Goal: Task Accomplishment & Management: Complete application form

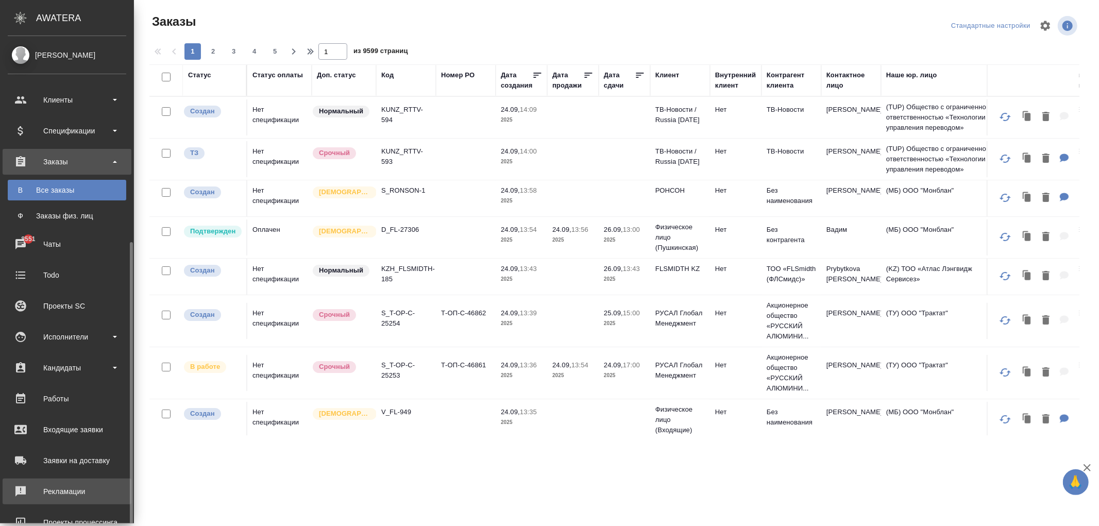
scroll to position [114, 0]
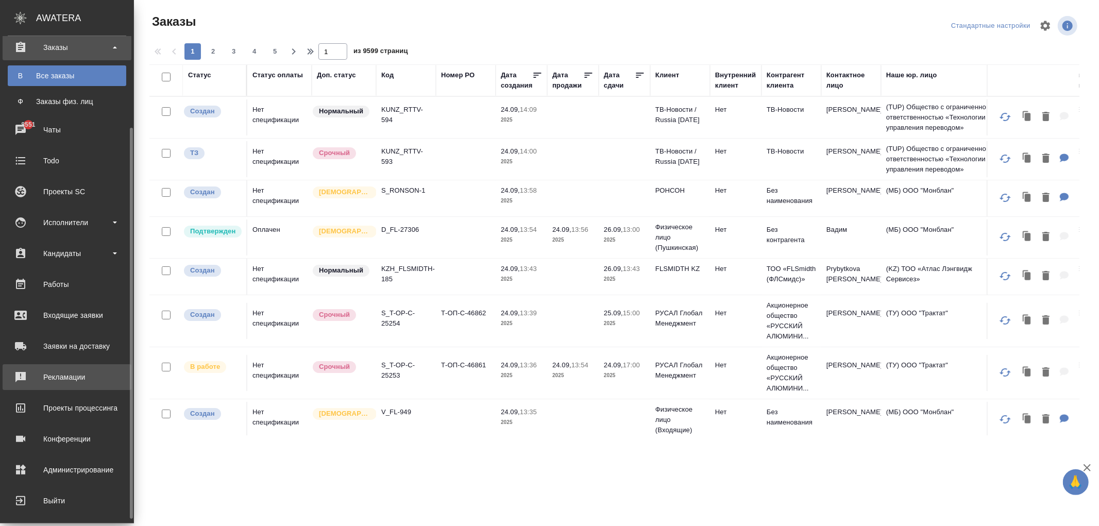
click at [54, 378] on div "Рекламации" at bounding box center [67, 376] width 119 height 15
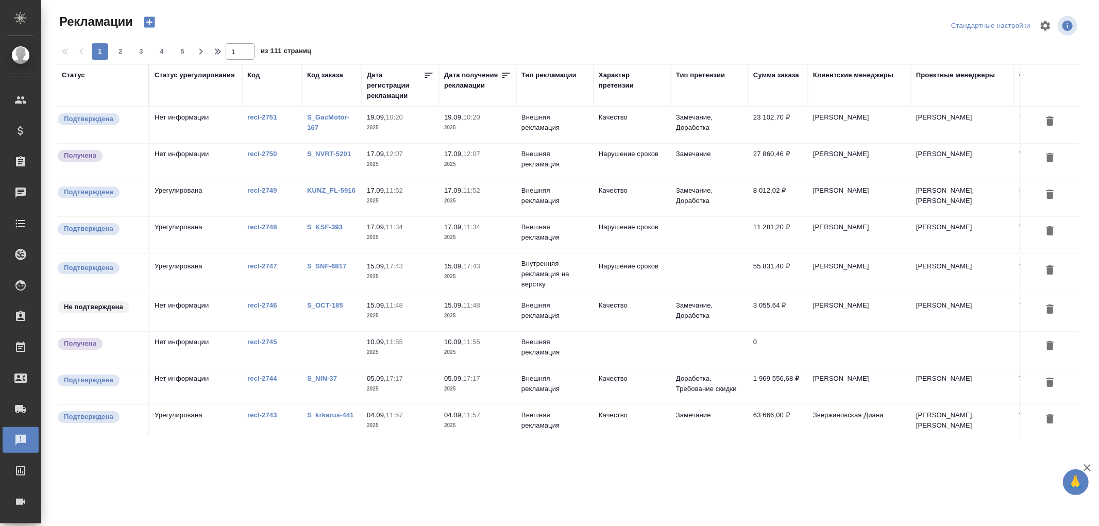
click at [213, 230] on td "Урегулирована" at bounding box center [195, 235] width 93 height 36
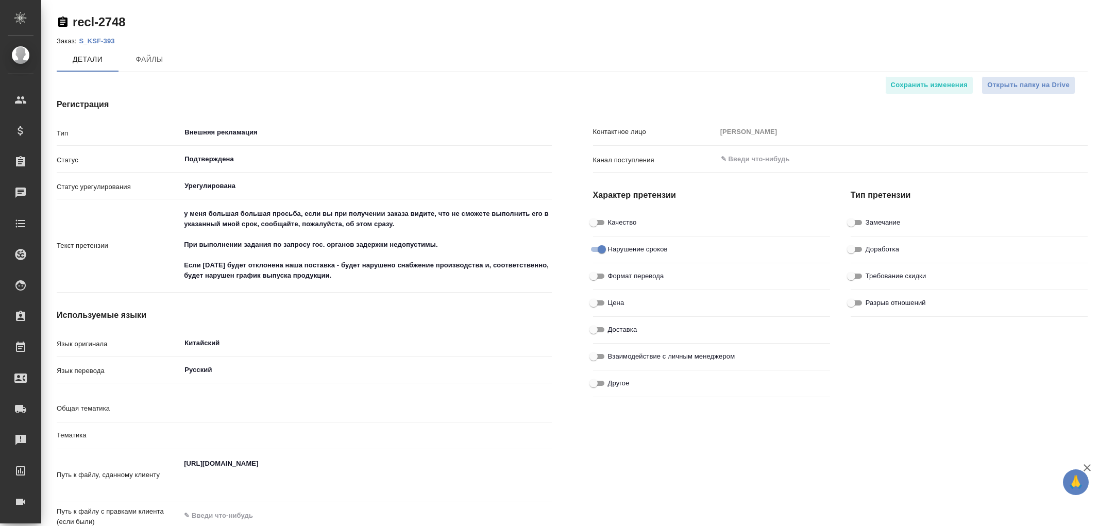
type input "Горшкова Валентина"
type input "Кабаргина Анна"
type input "Горшкова Валентина"
click at [219, 137] on input "Внешняя рекламация" at bounding box center [348, 132] width 330 height 12
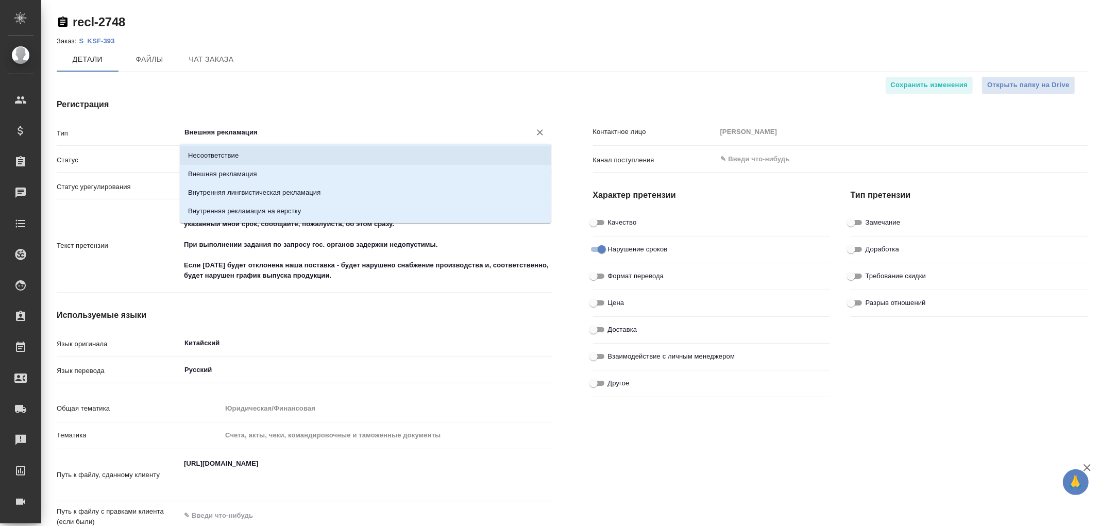
click at [233, 155] on p "Несоответствие" at bounding box center [213, 155] width 50 height 10
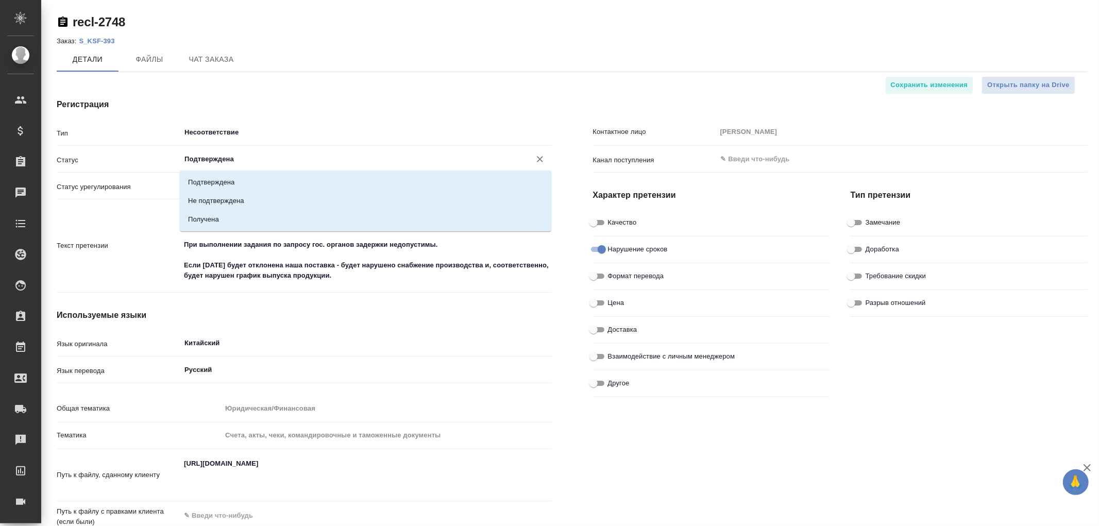
click at [241, 160] on input "Подтверждена" at bounding box center [348, 159] width 330 height 12
click at [243, 156] on input "Подтверждена" at bounding box center [348, 159] width 330 height 12
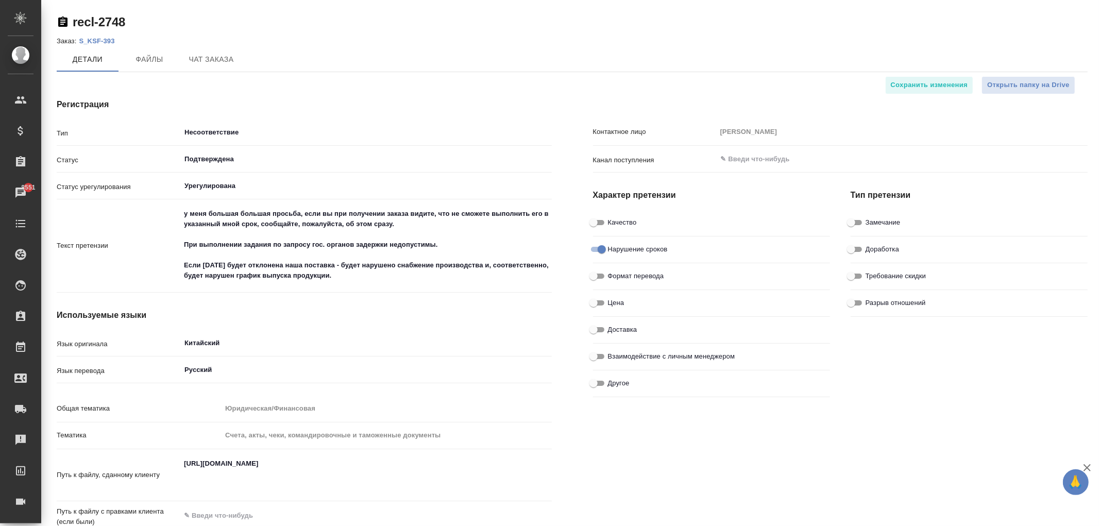
click at [364, 82] on div "Регистрация Тип Несоответствие ​ Статус Подтверждена ​ Статус урегулирования Ур…" at bounding box center [304, 355] width 536 height 554
click at [275, 180] on input "Урегулирована" at bounding box center [348, 186] width 330 height 12
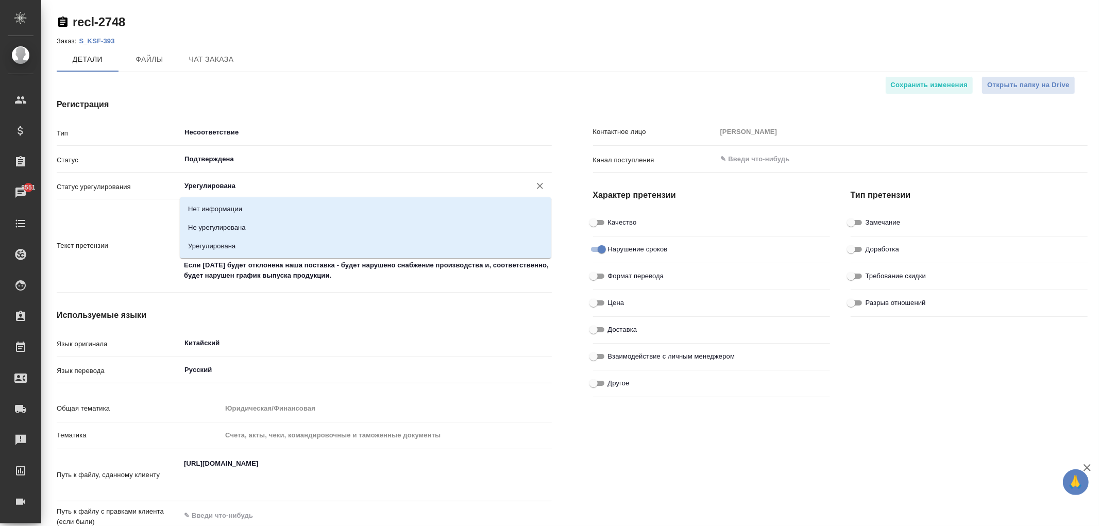
drag, startPoint x: 382, startPoint y: 92, endPoint x: 405, endPoint y: 94, distance: 23.3
click at [382, 92] on div "Регистрация Тип Несоответствие ​ Статус Подтверждена ​ Статус урегулирования Ур…" at bounding box center [304, 355] width 536 height 554
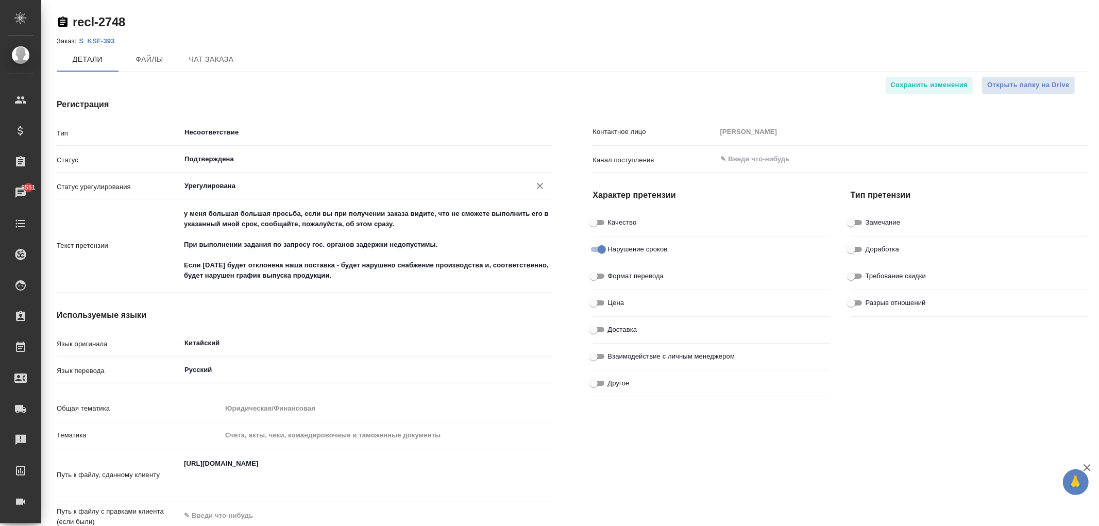
click at [222, 181] on input "Урегулирована" at bounding box center [348, 186] width 330 height 12
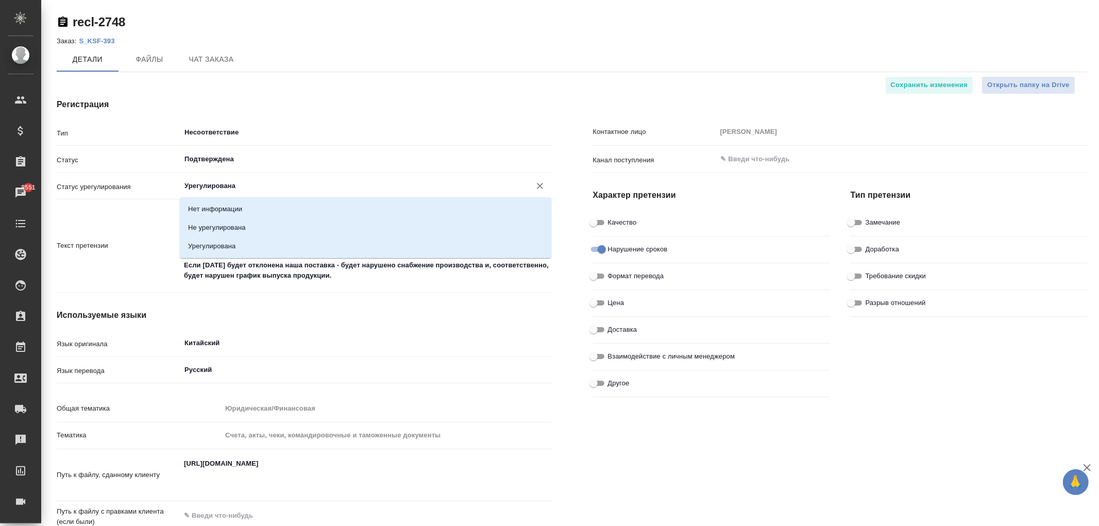
click at [226, 184] on input "Урегулирована" at bounding box center [348, 186] width 330 height 12
click at [309, 102] on h4 "Регистрация" at bounding box center [304, 104] width 495 height 12
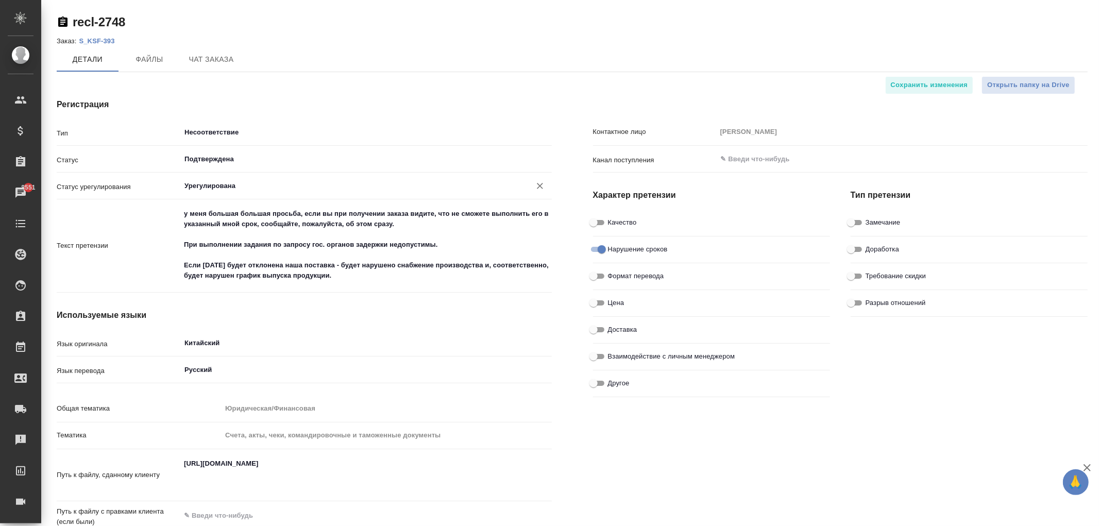
click at [249, 188] on input "Урегулирована" at bounding box center [348, 186] width 330 height 12
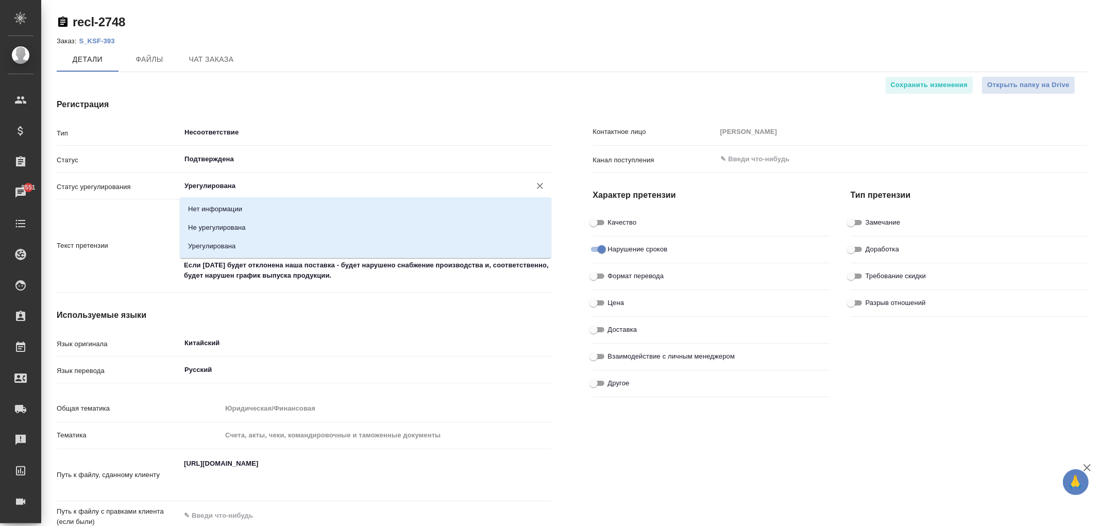
click at [284, 85] on div "Регистрация Тип Несоответствие ​ Статус Подтверждена ​ Статус урегулирования Ур…" at bounding box center [304, 355] width 536 height 554
click at [234, 190] on input "Урегулирована" at bounding box center [348, 186] width 330 height 12
click at [267, 112] on div "Регистрация Тип Несоответствие ​ Статус Подтверждена ​ Статус урегулирования Ур…" at bounding box center [304, 355] width 536 height 554
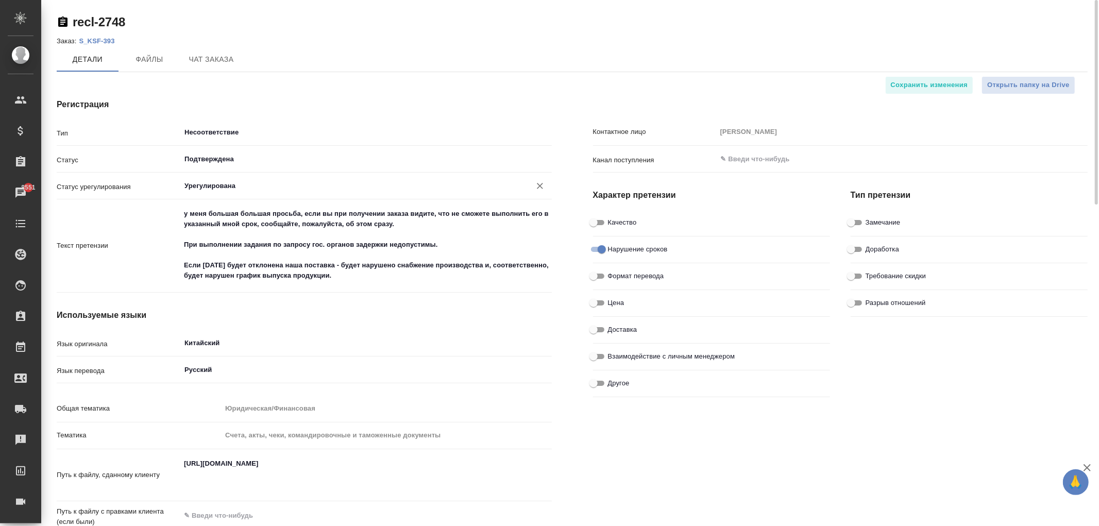
click at [249, 190] on input "Урегулирована" at bounding box center [348, 186] width 330 height 12
click at [244, 115] on div "Регистрация Тип Несоответствие ​ Статус Подтверждена ​ Статус урегулирования Ур…" at bounding box center [304, 355] width 536 height 554
click at [242, 130] on input "Несоответствие" at bounding box center [348, 132] width 330 height 12
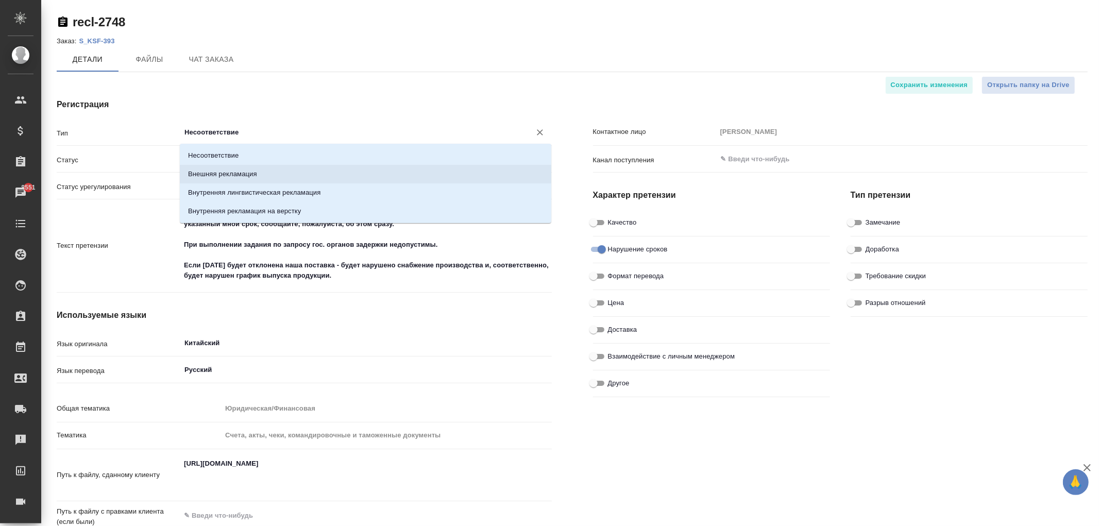
drag, startPoint x: 237, startPoint y: 182, endPoint x: 238, endPoint y: 177, distance: 5.8
click at [238, 183] on ul "Несоответствие Внешняя рекламация Внутренняя лингвистическая рекламация Внутрен…" at bounding box center [365, 192] width 371 height 74
click at [240, 176] on p "Внешняя рекламация" at bounding box center [222, 174] width 69 height 10
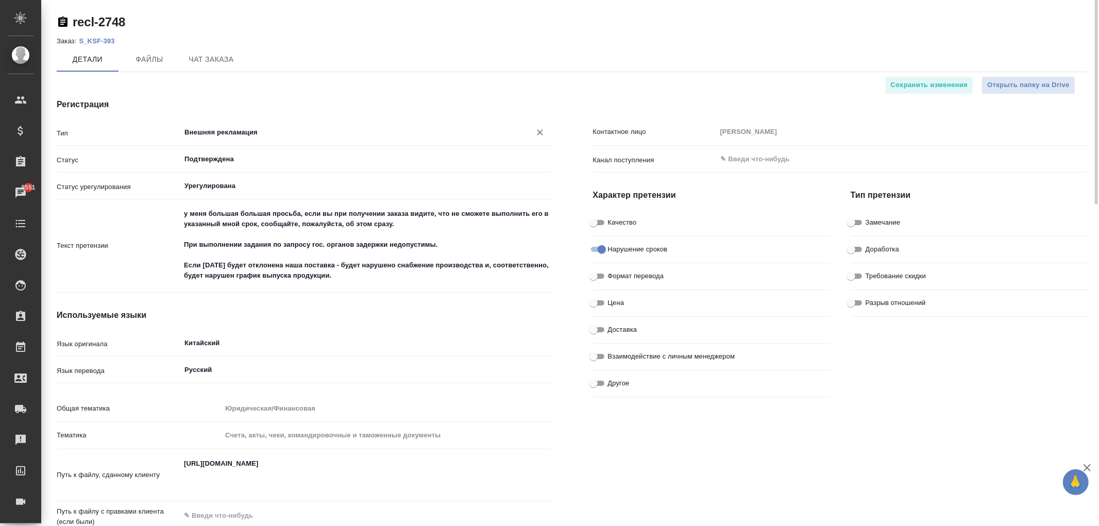
click at [239, 143] on div "Внешняя рекламация ​" at bounding box center [365, 133] width 371 height 21
click at [241, 164] on input "Подтверждена" at bounding box center [348, 159] width 330 height 12
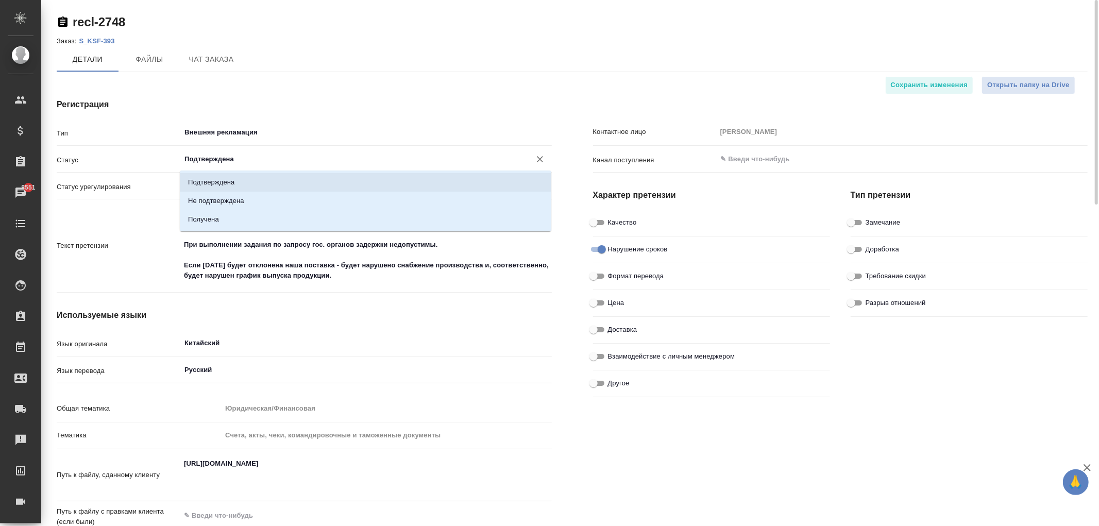
click at [261, 99] on h4 "Регистрация" at bounding box center [304, 104] width 495 height 12
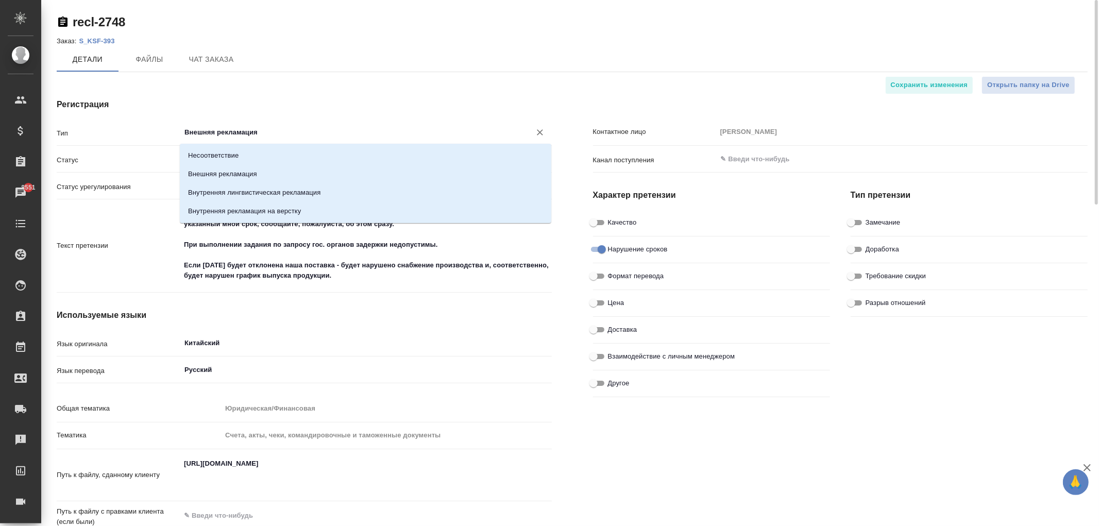
click at [256, 130] on input "Внешняя рекламация" at bounding box center [348, 132] width 330 height 12
click at [275, 109] on h4 "Регистрация" at bounding box center [304, 104] width 495 height 12
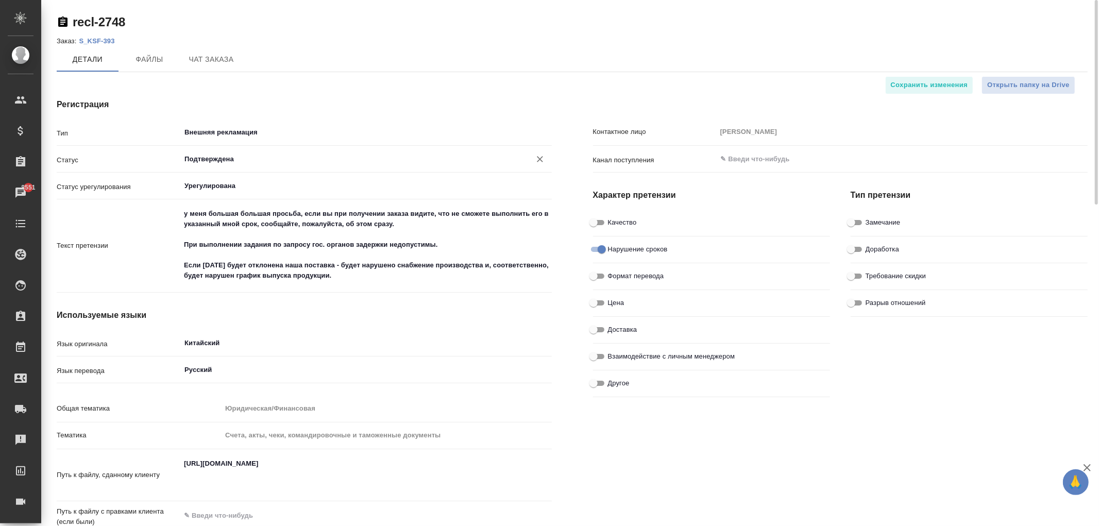
click at [239, 170] on div "Подтверждена ​" at bounding box center [365, 160] width 371 height 21
click at [248, 195] on div "Урегулирована ​" at bounding box center [365, 186] width 371 height 19
click at [219, 91] on div "Регистрация Тип Внешняя рекламация ​ Статус Подтверждена ​ Статус урегулировани…" at bounding box center [304, 355] width 536 height 554
click at [238, 128] on input "Внешняя рекламация" at bounding box center [348, 132] width 330 height 12
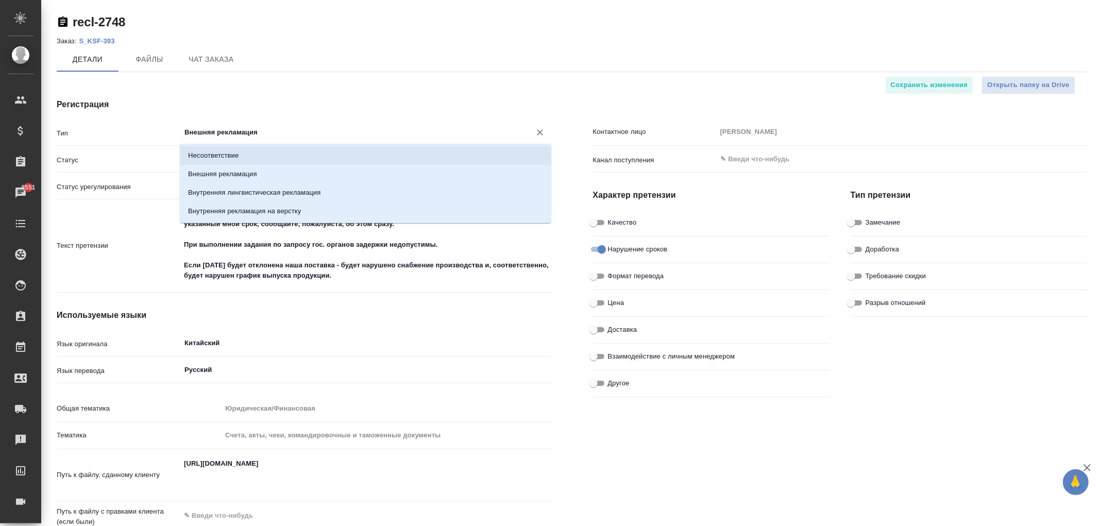
click at [254, 152] on li "Несоответствие" at bounding box center [365, 155] width 371 height 19
type input "Несоответствие"
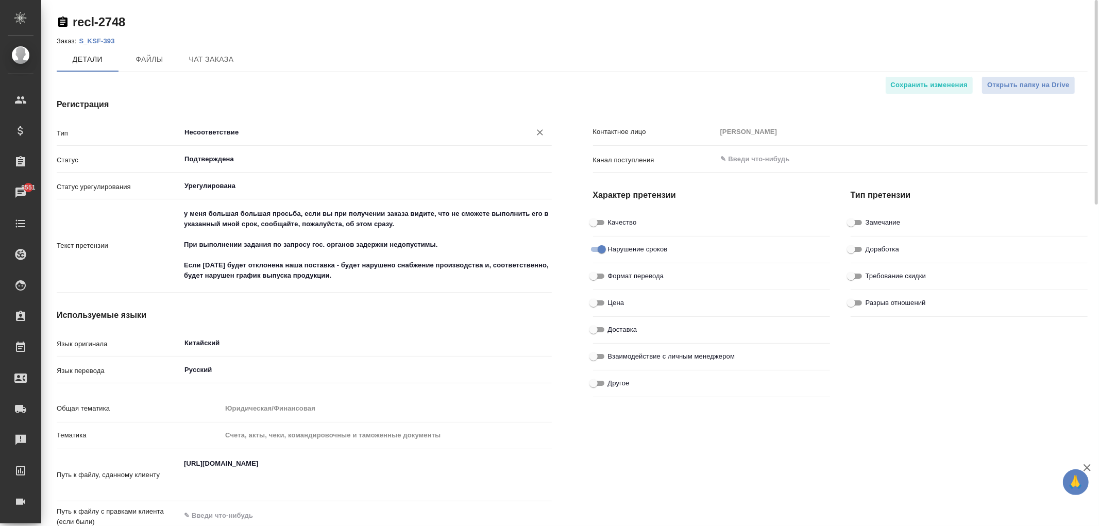
click at [249, 132] on input "Несоответствие" at bounding box center [348, 132] width 330 height 12
click at [317, 96] on div "Регистрация Тип Несоответствие ​ Статус Подтверждена ​ Статус урегулирования Ур…" at bounding box center [304, 355] width 536 height 554
click at [199, 130] on input "Несоответствие" at bounding box center [348, 132] width 330 height 12
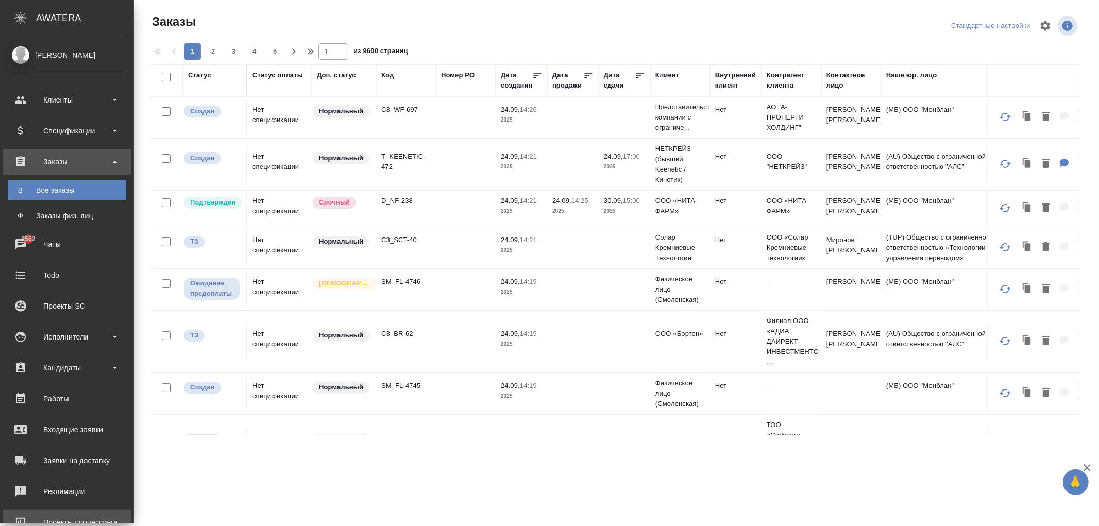
scroll to position [120, 0]
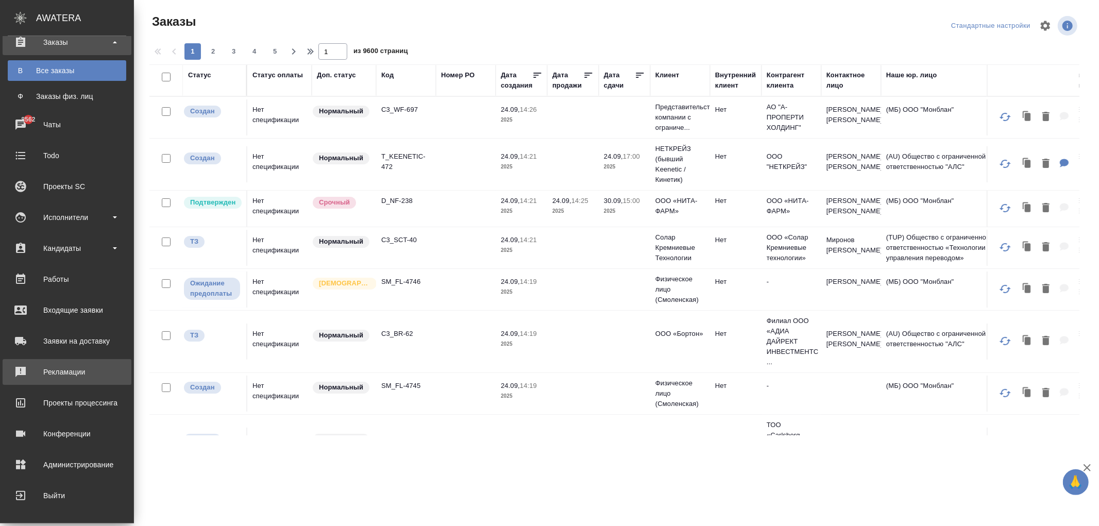
click at [73, 371] on div "Рекламации" at bounding box center [67, 371] width 119 height 15
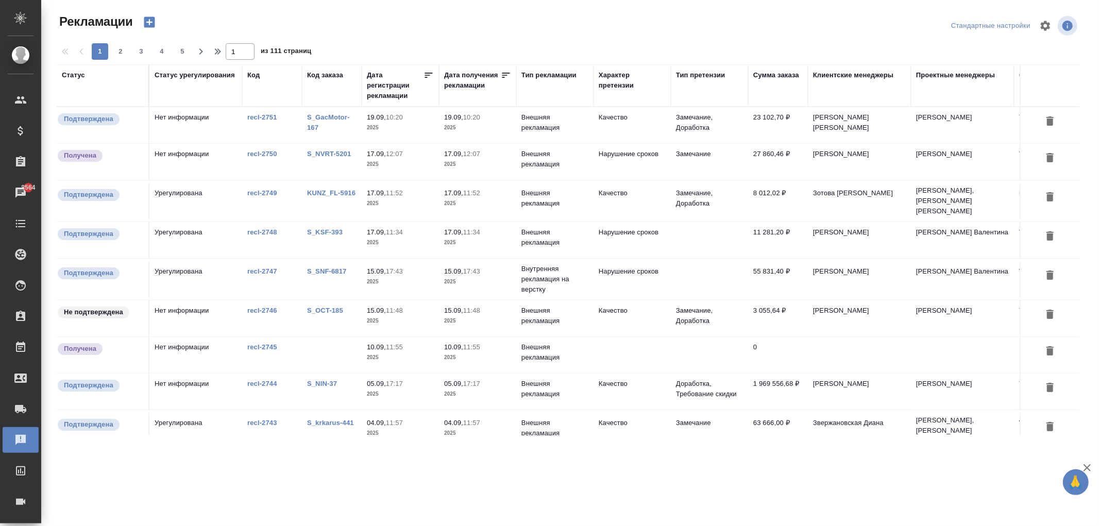
click at [192, 275] on td "Урегулирована" at bounding box center [195, 279] width 93 height 36
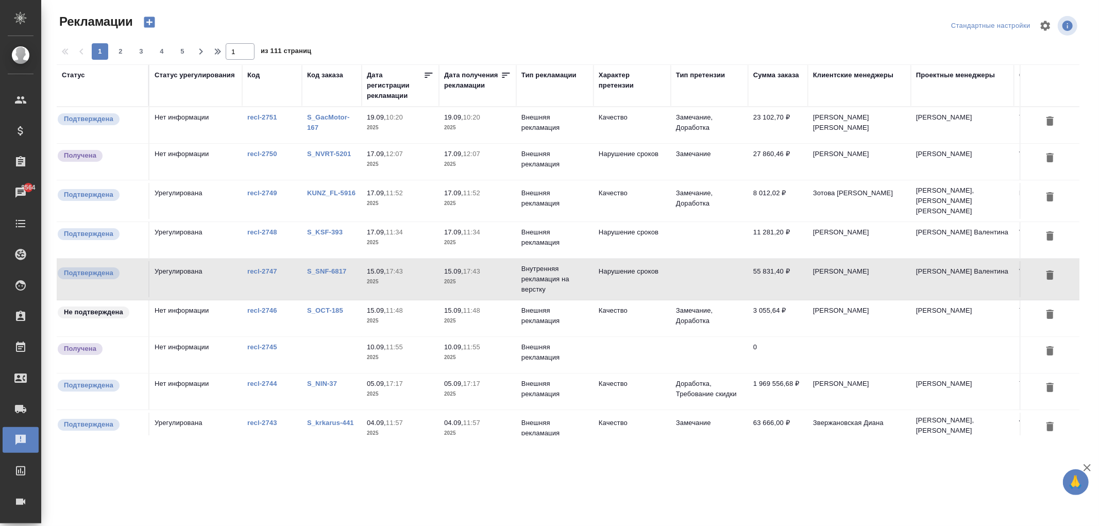
click at [234, 238] on td "Урегулирована" at bounding box center [195, 240] width 93 height 36
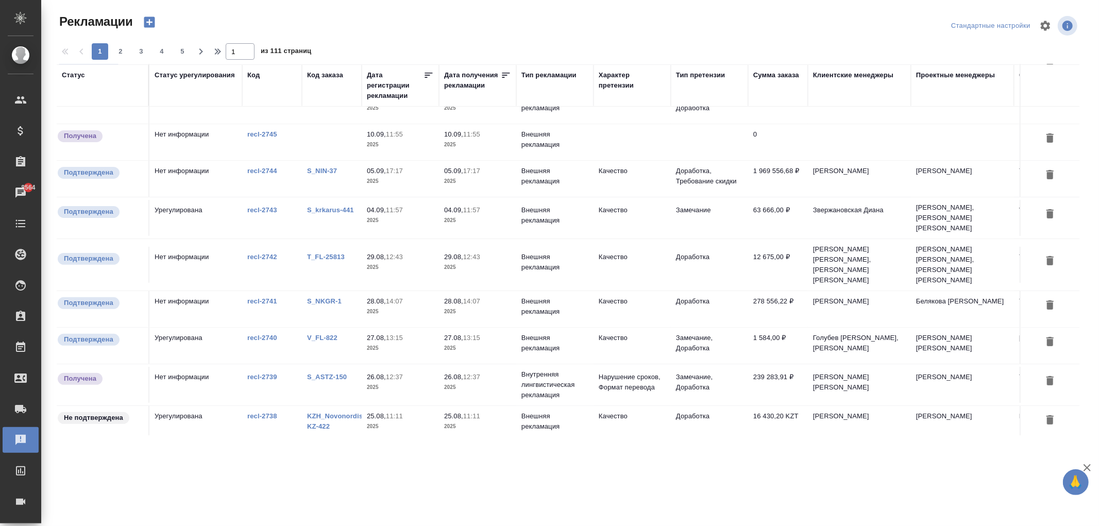
scroll to position [343, 0]
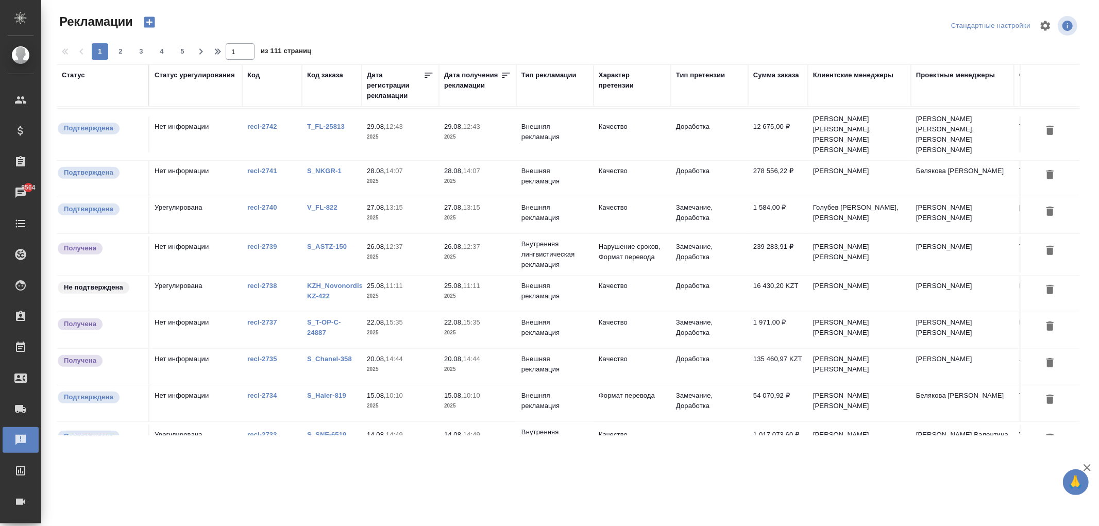
click at [265, 349] on td "recl-2735" at bounding box center [272, 367] width 60 height 36
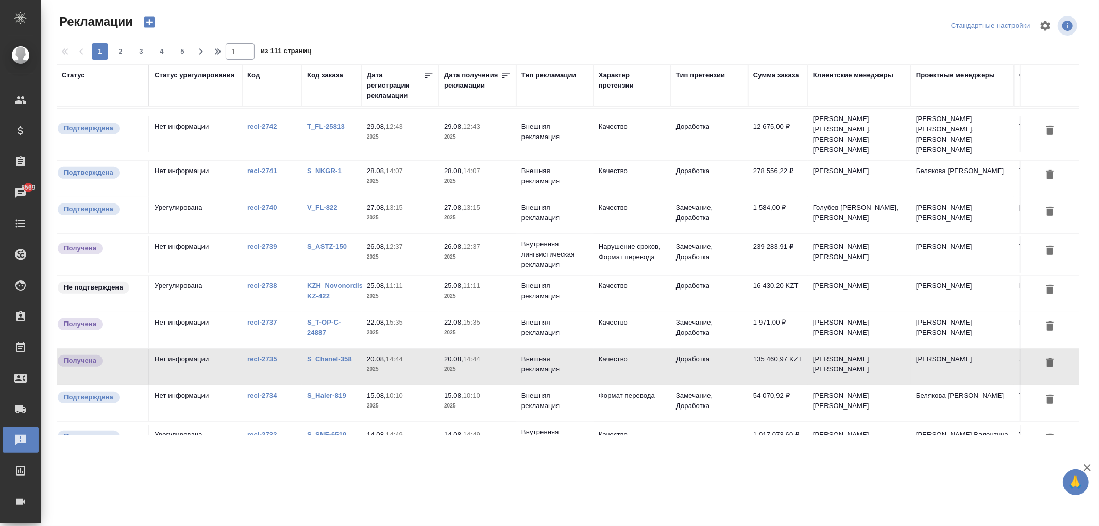
click at [197, 312] on td "Нет информации" at bounding box center [195, 330] width 93 height 36
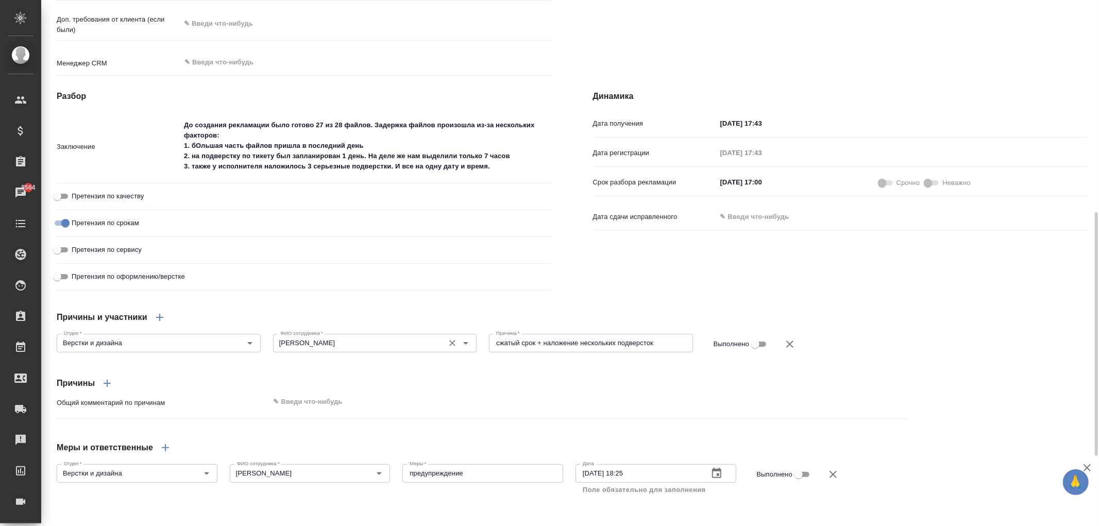
scroll to position [607, 0]
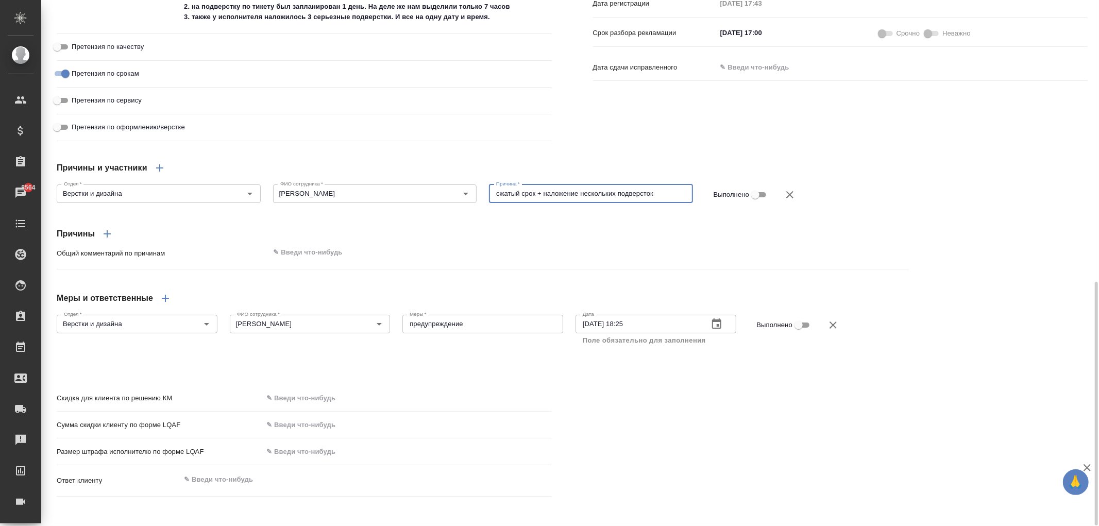
click at [575, 192] on textarea "сжатый срок + наложение нескольких подверсток" at bounding box center [591, 194] width 190 height 8
click at [593, 230] on div "Причины" at bounding box center [483, 234] width 852 height 25
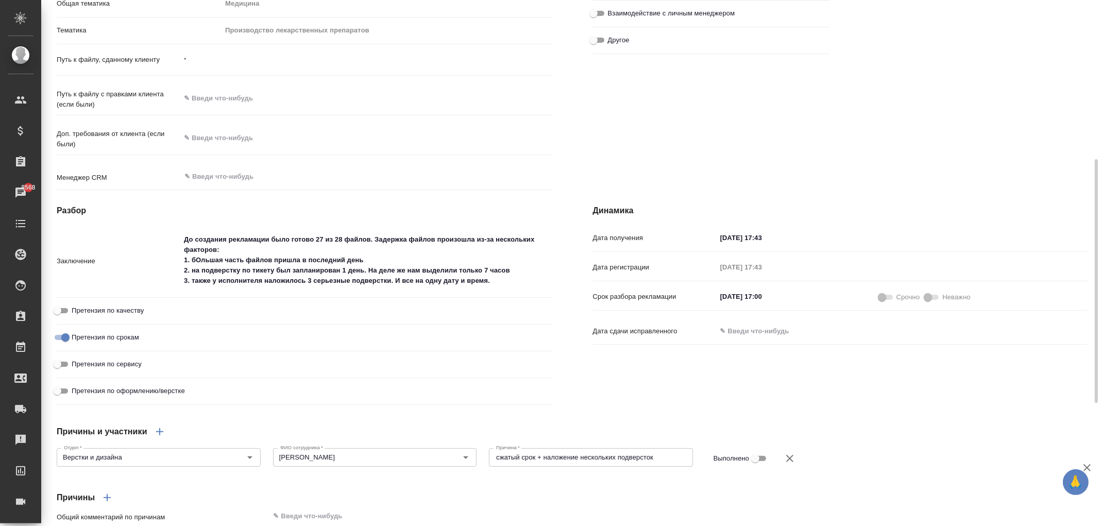
scroll to position [114, 0]
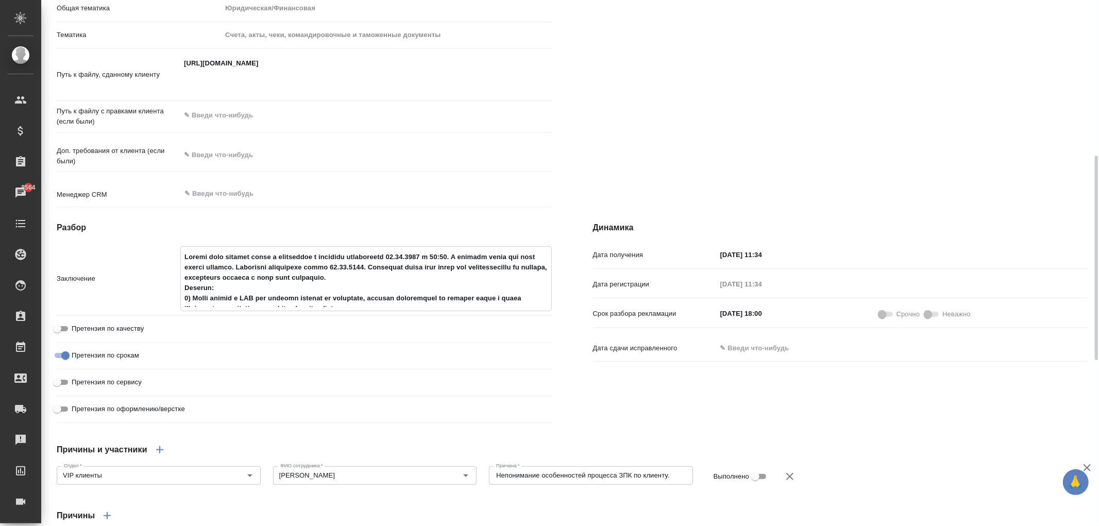
scroll to position [57, 0]
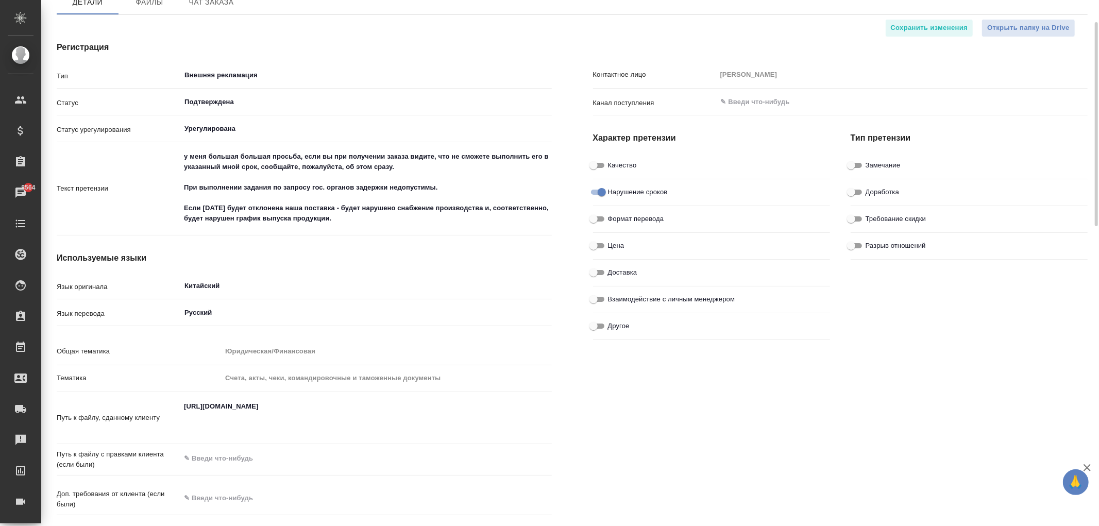
click at [795, 423] on div "Контактное лицо [PERSON_NAME] поступления ​ Характер претензии Качество Нарушен…" at bounding box center [840, 298] width 536 height 554
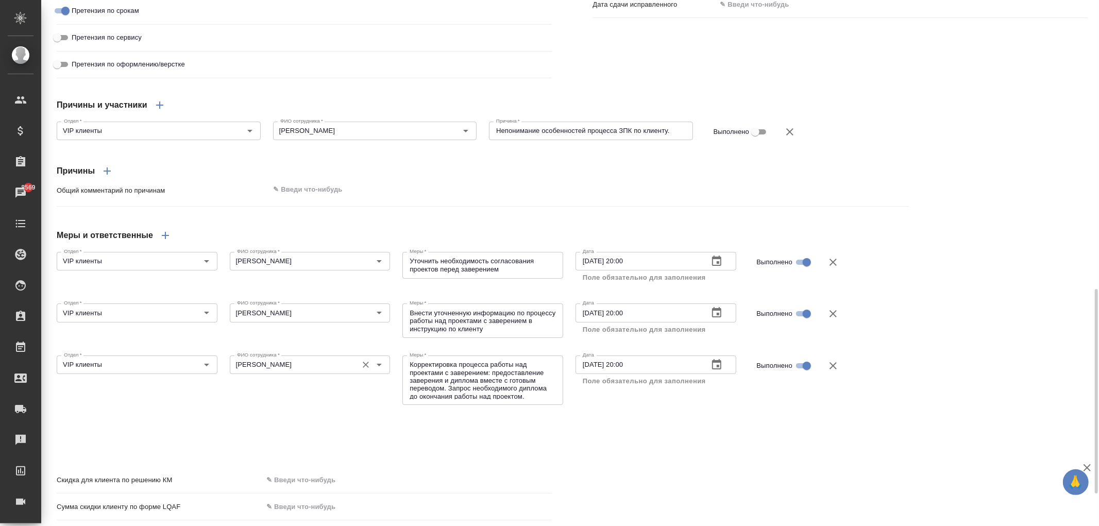
scroll to position [826, 0]
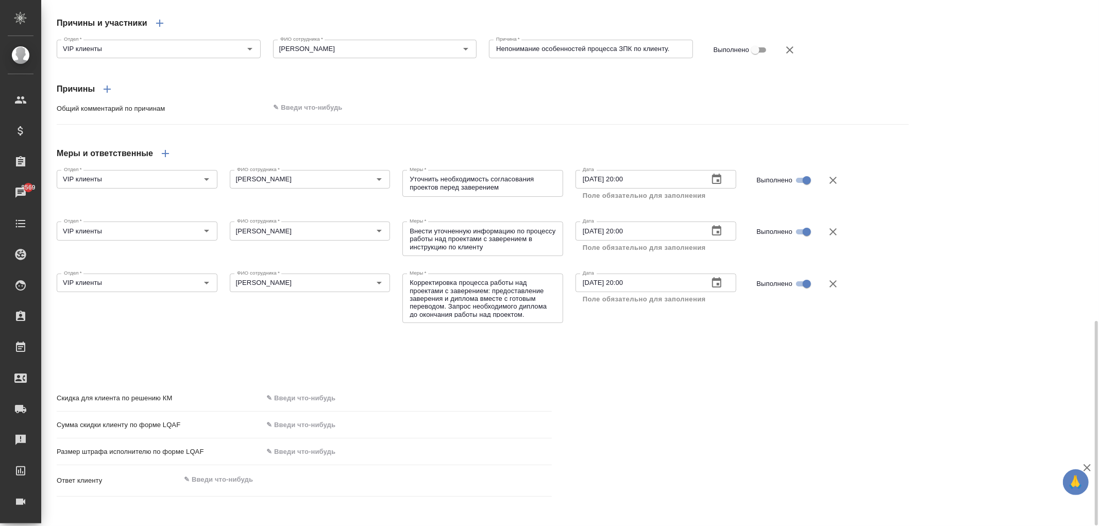
click at [251, 480] on textarea at bounding box center [303, 480] width 246 height 18
click at [532, 430] on input "text" at bounding box center [407, 424] width 289 height 15
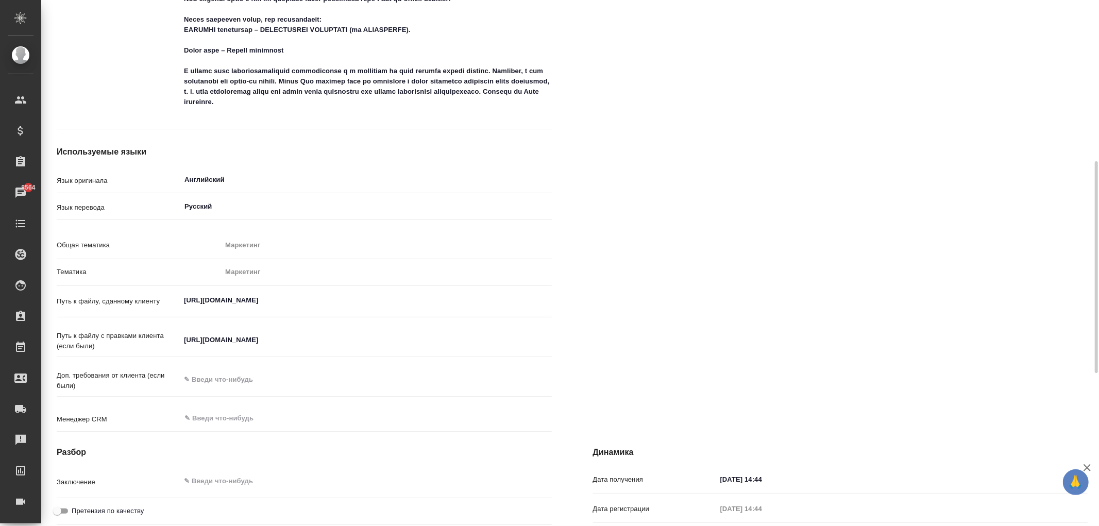
scroll to position [779, 0]
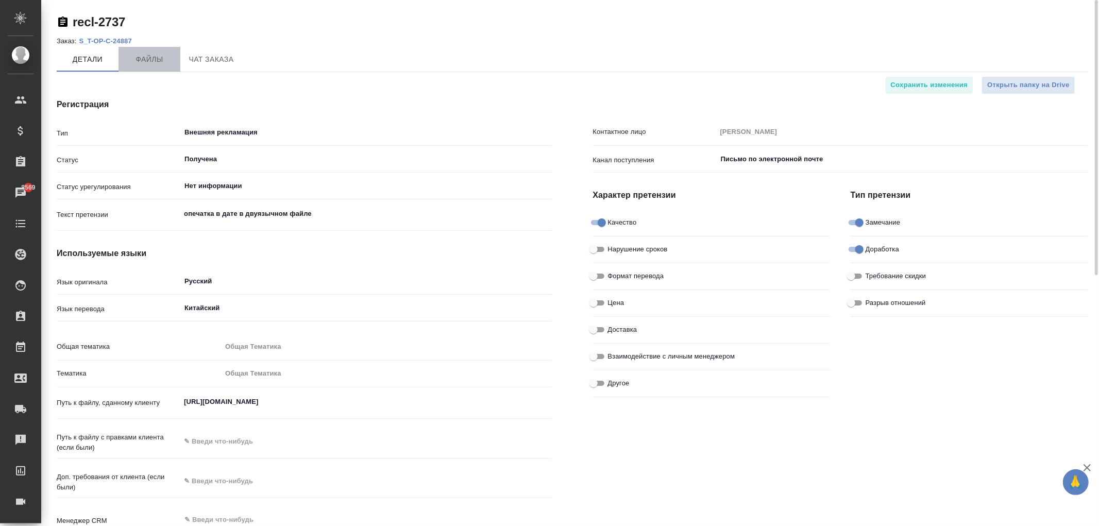
click at [167, 60] on span "Файлы" at bounding box center [149, 59] width 49 height 13
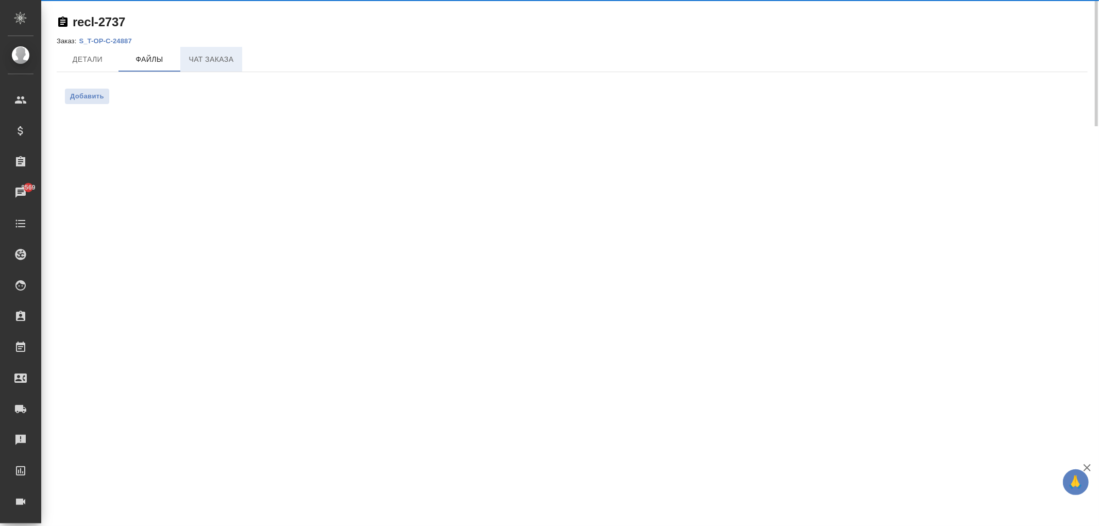
click at [232, 59] on span "Чат заказа" at bounding box center [211, 59] width 49 height 13
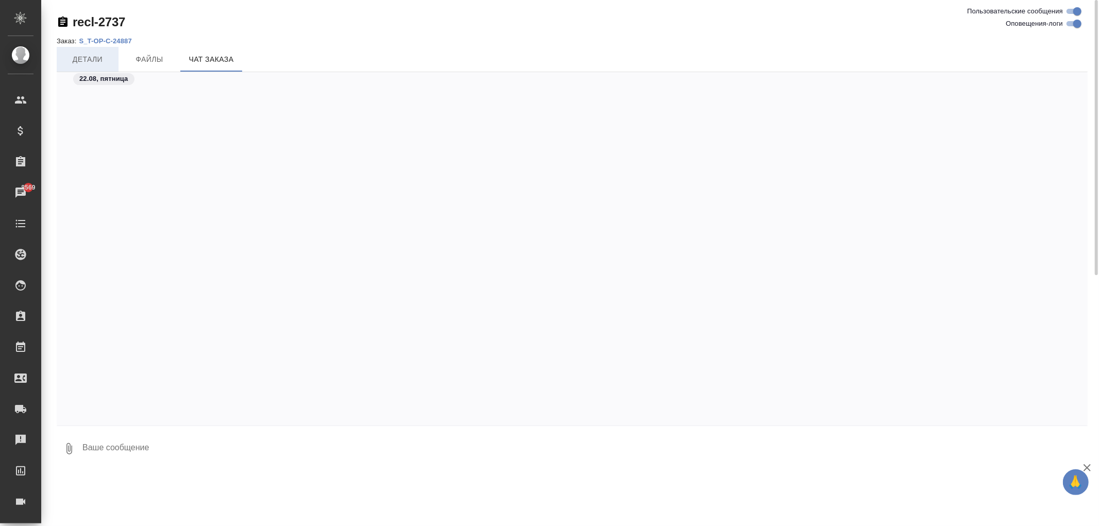
scroll to position [4186, 0]
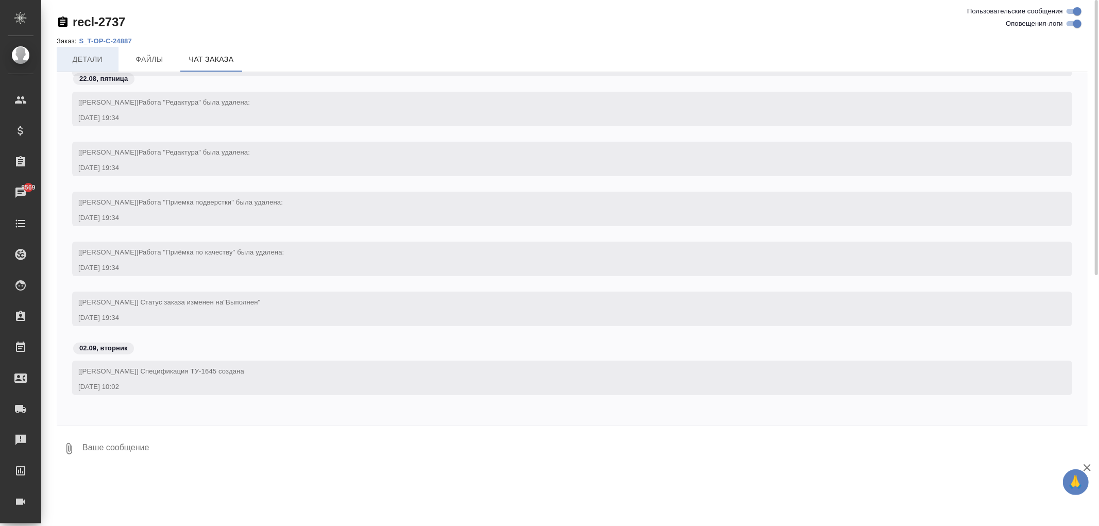
click at [88, 60] on span "Детали" at bounding box center [87, 59] width 49 height 13
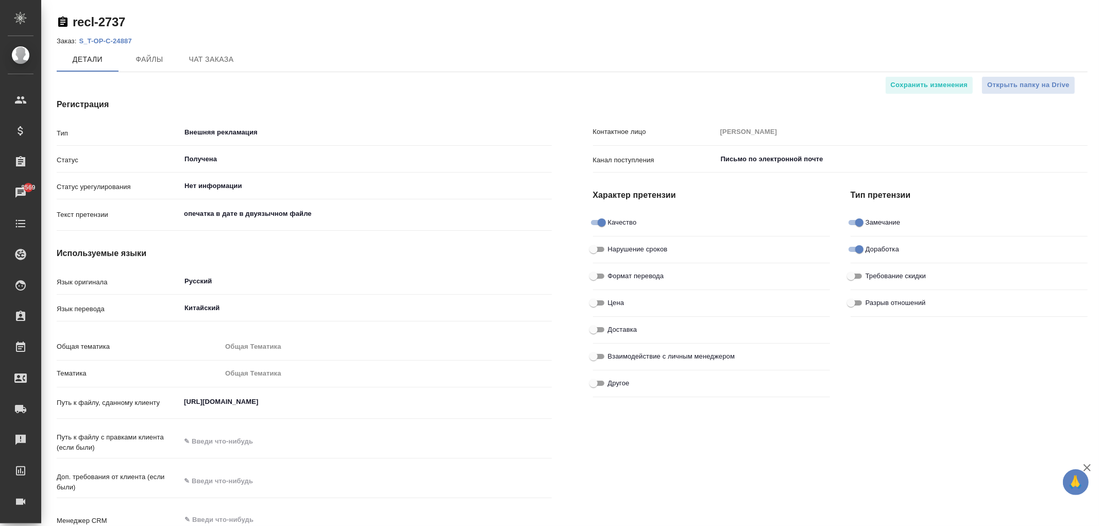
type textarea "x"
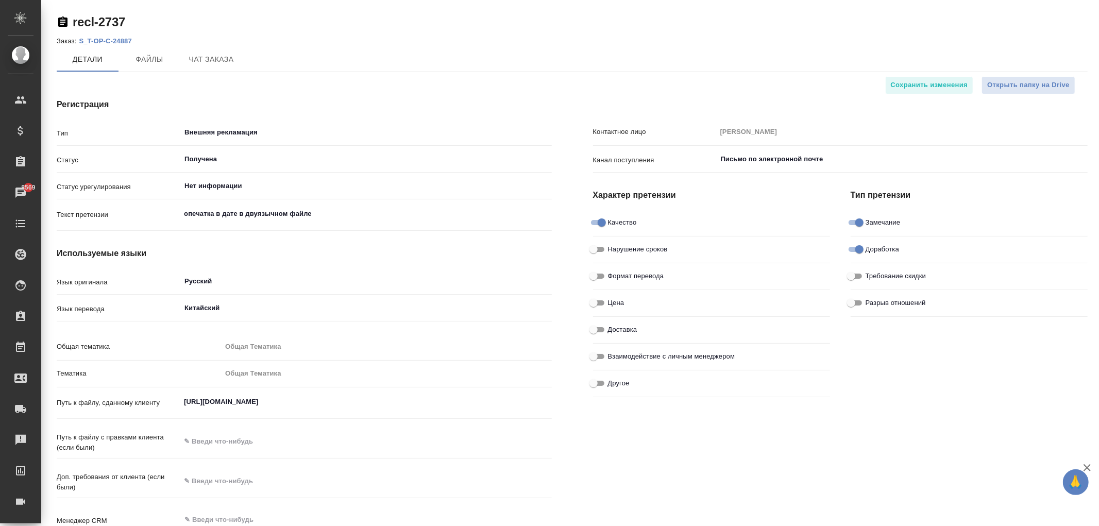
type textarea "x"
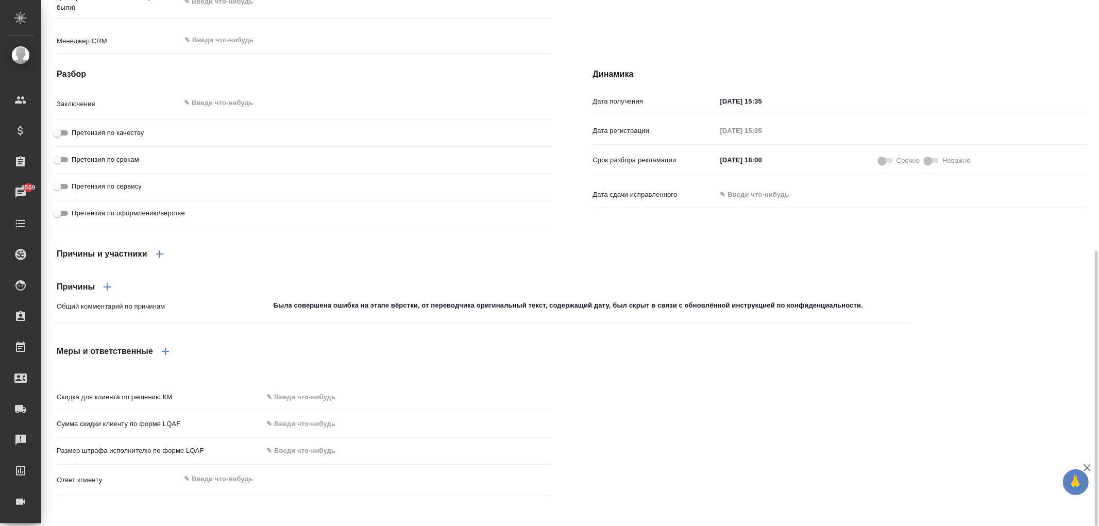
scroll to position [193, 0]
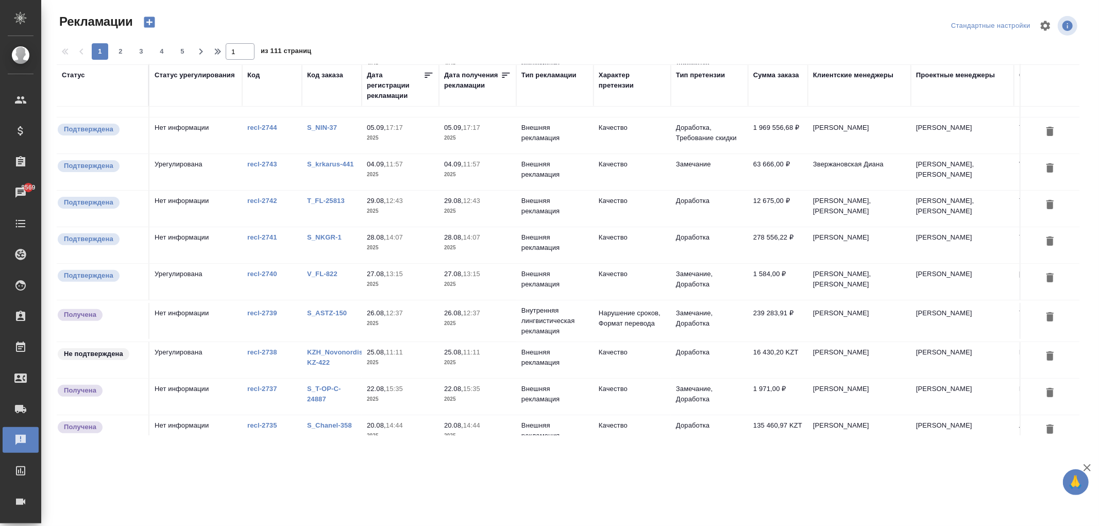
scroll to position [343, 0]
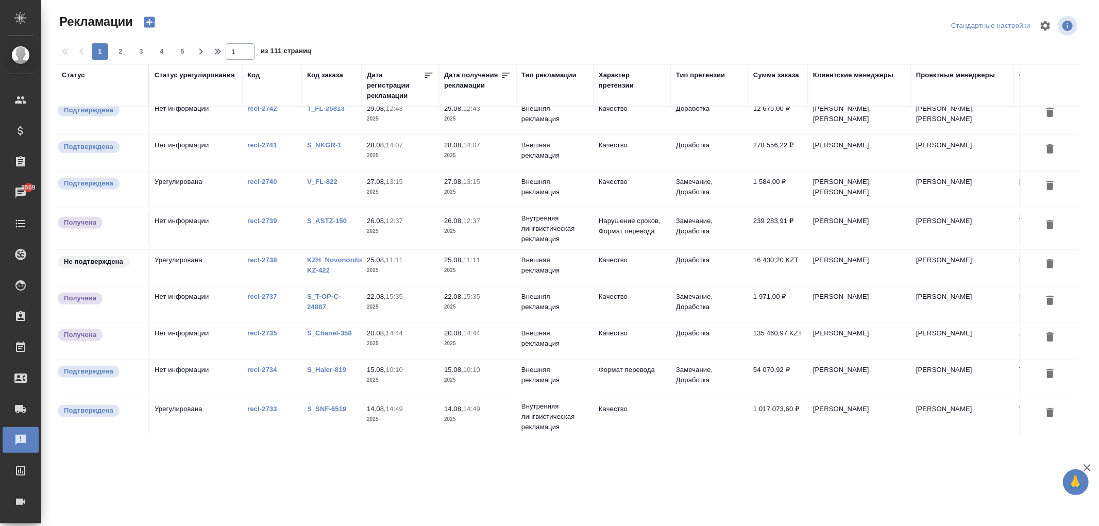
click at [210, 268] on td "Урегулирована" at bounding box center [195, 268] width 93 height 36
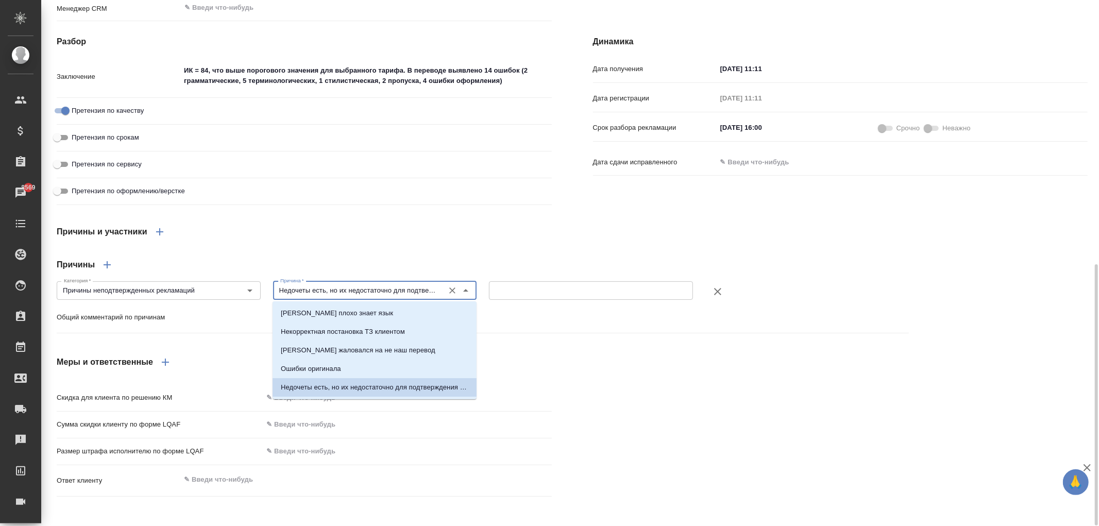
scroll to position [0, 59]
drag, startPoint x: 341, startPoint y: 291, endPoint x: 497, endPoint y: 306, distance: 156.9
click at [479, 279] on div "Причина   * Недочеты есть, но их недостаточно для подтверждения рекламации Прич…" at bounding box center [375, 289] width 216 height 37
click at [599, 370] on div "Скидка для клиента по решению КМ Сумма скидки клиенту по форме LQAF Размер штра…" at bounding box center [572, 444] width 1072 height 153
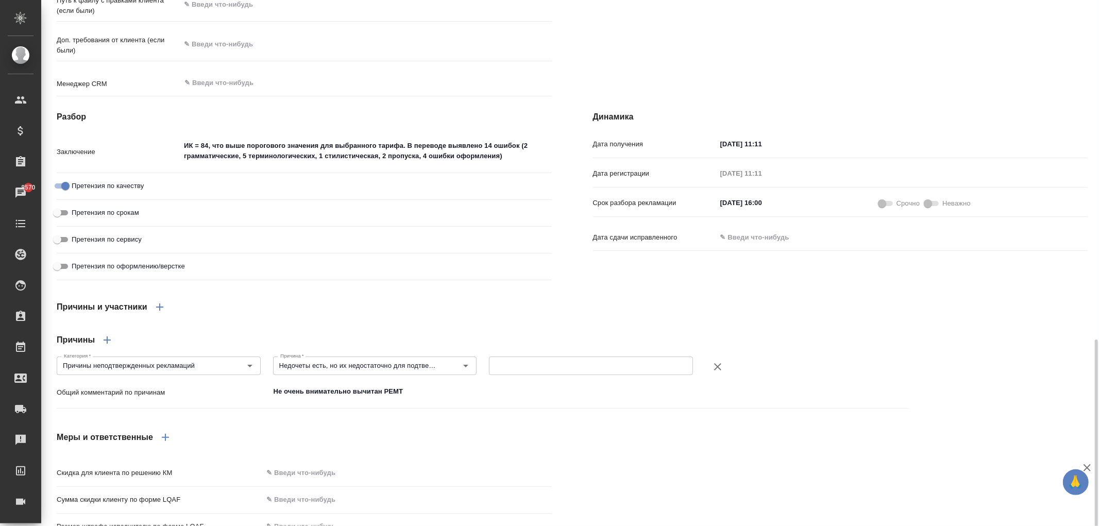
scroll to position [533, 0]
